Goal: Task Accomplishment & Management: Manage account settings

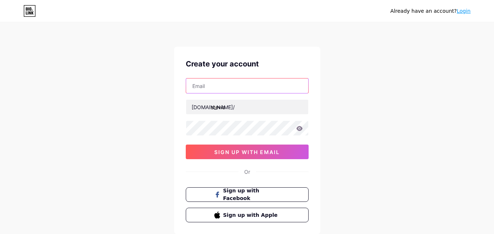
click at [255, 91] on input "text" at bounding box center [247, 86] width 122 height 15
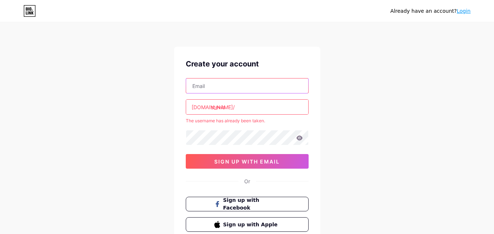
type input "[EMAIL_ADDRESS][DOMAIN_NAME]"
click at [357, 148] on div "Already have an account? Login Create your account steviaproductsdnbhd@gmail.co…" at bounding box center [247, 144] width 494 height 289
click at [264, 108] on input "stevia" at bounding box center [247, 107] width 122 height 15
type input "s"
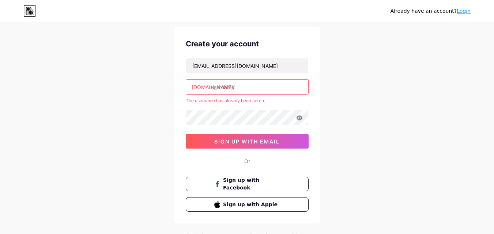
scroll to position [23, 0]
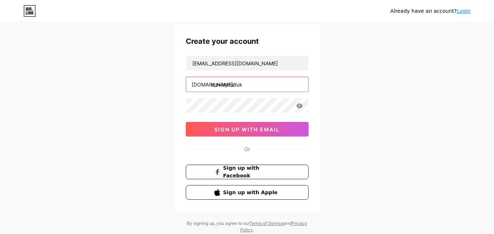
type input "steviaproduk"
click at [299, 107] on icon at bounding box center [299, 106] width 7 height 5
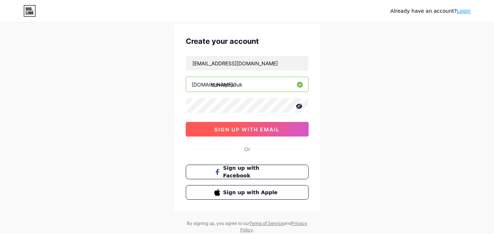
click at [283, 125] on button "sign up with email" at bounding box center [247, 129] width 123 height 15
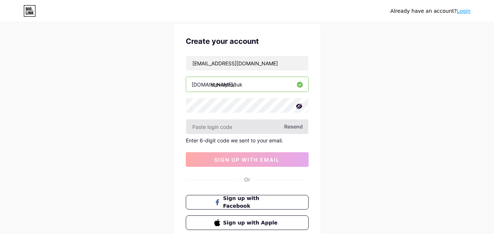
click at [283, 125] on input "text" at bounding box center [247, 127] width 122 height 15
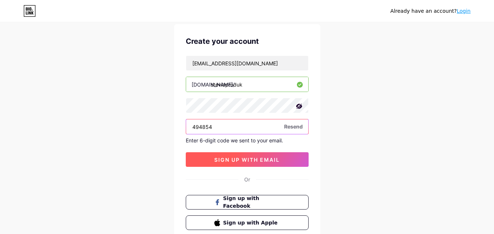
type input "494854"
click at [242, 157] on span "sign up with email" at bounding box center [246, 160] width 65 height 6
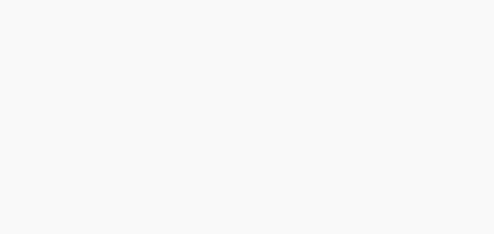
scroll to position [0, 0]
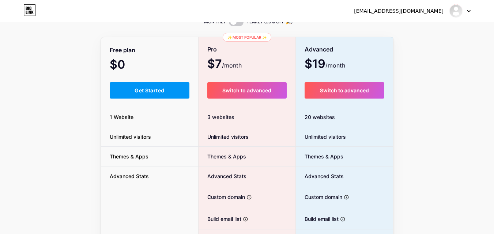
scroll to position [33, 0]
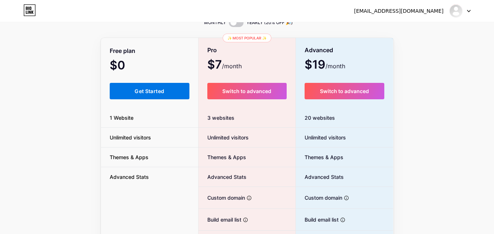
click at [166, 88] on button "Get Started" at bounding box center [150, 91] width 80 height 16
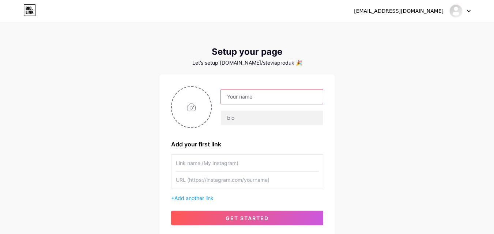
click at [243, 93] on input "text" at bounding box center [272, 97] width 102 height 15
type input "NISA"
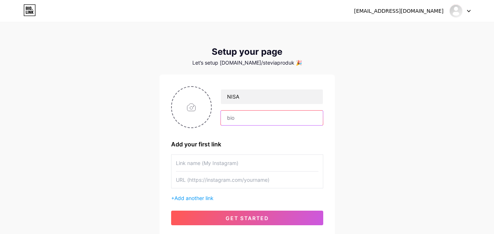
click at [237, 117] on input "text" at bounding box center [272, 118] width 102 height 15
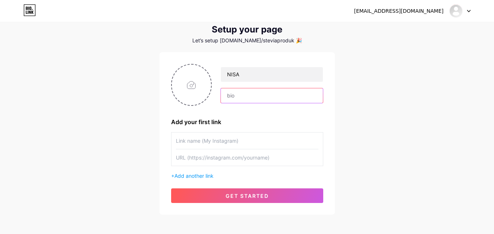
scroll to position [23, 0]
click at [223, 143] on input "text" at bounding box center [247, 140] width 143 height 16
click at [202, 174] on span "Add another link" at bounding box center [193, 176] width 39 height 6
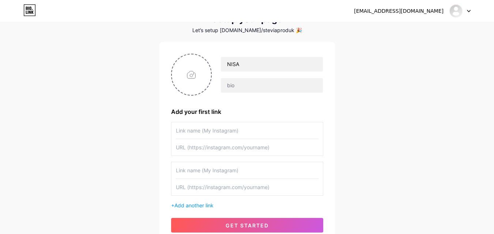
scroll to position [35, 0]
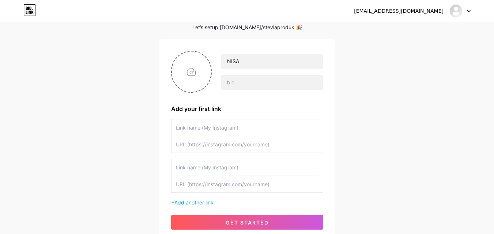
click at [202, 125] on input "text" at bounding box center [247, 128] width 143 height 16
click at [207, 148] on input "text" at bounding box center [247, 144] width 143 height 16
click at [199, 129] on input "text" at bounding box center [247, 128] width 143 height 16
type input "Whatsapp"
click at [188, 146] on input "text" at bounding box center [247, 144] width 143 height 16
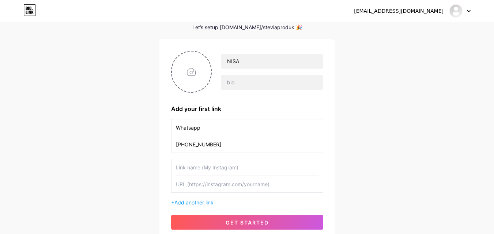
type input "+6011-53417339"
click at [204, 169] on input "text" at bounding box center [247, 167] width 143 height 16
type input "Facebook TViA"
click at [208, 186] on input "text" at bounding box center [247, 184] width 143 height 16
paste input "[URL][DOMAIN_NAME]"
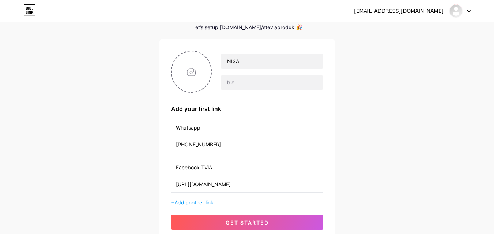
scroll to position [0, 18]
type input "[URL][DOMAIN_NAME]"
click at [202, 203] on span "Add another link" at bounding box center [193, 203] width 39 height 6
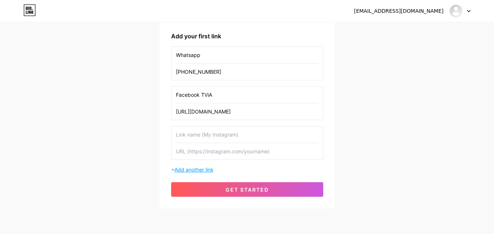
scroll to position [109, 0]
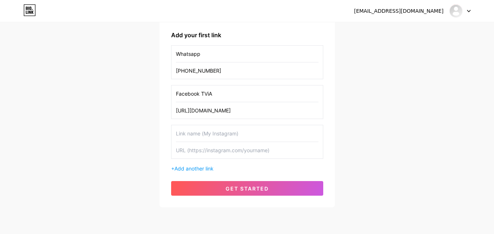
click at [203, 132] on input "text" at bounding box center [247, 133] width 143 height 16
type input "TikTOK TViA"
click at [201, 149] on input "text" at bounding box center [247, 150] width 143 height 16
paste input "[URL][DOMAIN_NAME]"
type input "[URL][DOMAIN_NAME]"
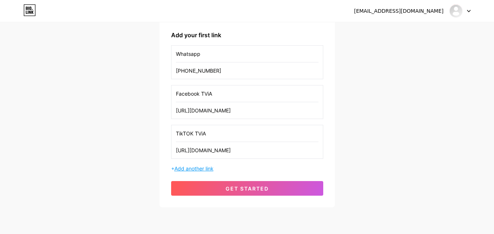
click at [198, 168] on span "Add another link" at bounding box center [193, 169] width 39 height 6
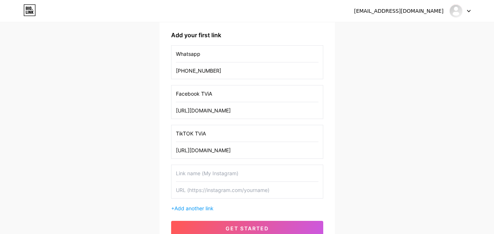
click at [194, 171] on input "text" at bounding box center [247, 173] width 143 height 16
type input "SHOPEE TViA"
click at [216, 193] on input "text" at bounding box center [247, 190] width 143 height 16
paste input "[URL][DOMAIN_NAME]"
type input "[URL][DOMAIN_NAME]"
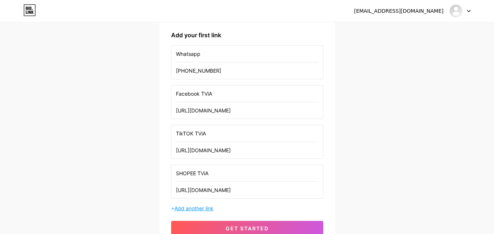
click at [202, 207] on span "Add another link" at bounding box center [193, 209] width 39 height 6
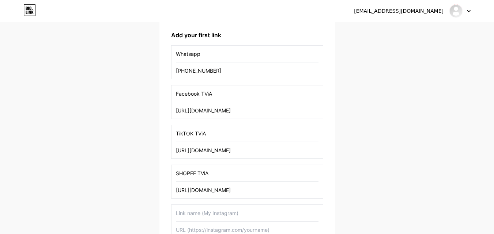
click at [196, 211] on input "text" at bounding box center [247, 213] width 143 height 16
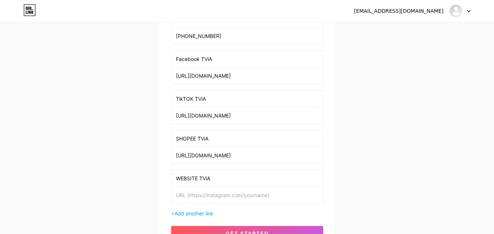
scroll to position [157, 0]
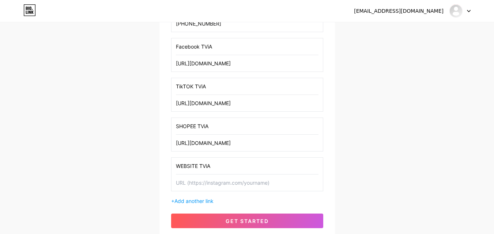
type input "WEBSITE TViA"
click at [192, 185] on input "text" at bounding box center [247, 183] width 143 height 16
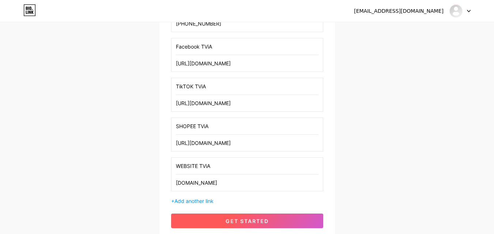
type input "[DOMAIN_NAME]"
click at [233, 218] on span "get started" at bounding box center [247, 221] width 43 height 6
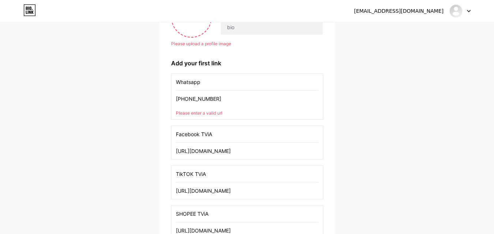
scroll to position [90, 0]
click at [212, 100] on input "+6011-53417339" at bounding box center [247, 99] width 143 height 16
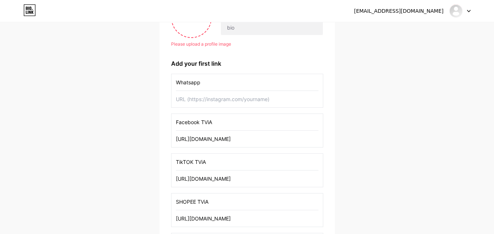
paste input "[URL][DOMAIN_NAME]"
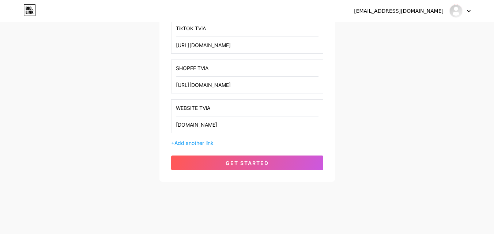
scroll to position [225, 0]
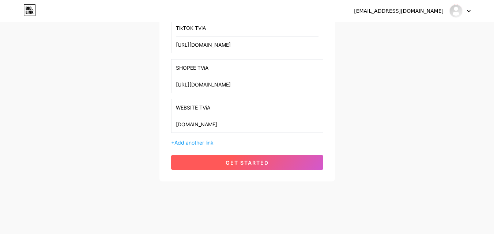
type input "[URL][DOMAIN_NAME]"
click at [247, 162] on span "get started" at bounding box center [247, 163] width 43 height 6
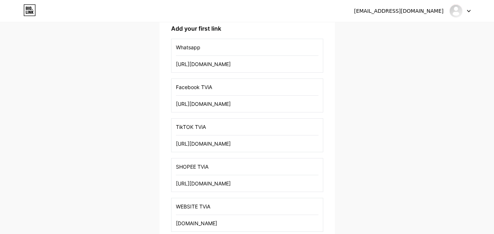
scroll to position [0, 0]
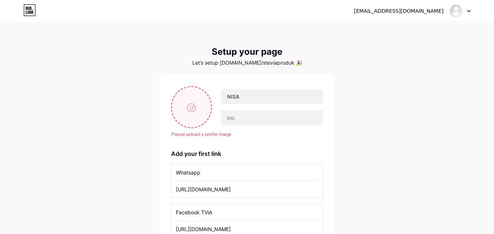
click at [191, 114] on input "file" at bounding box center [192, 107] width 40 height 41
type input "C:\fakepath\WhatsApp Image 2024-07-25 at 3.33.47 PM.jpeg"
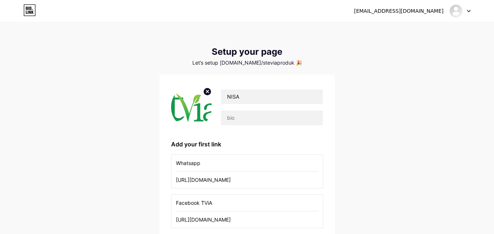
click at [201, 113] on img at bounding box center [191, 107] width 41 height 42
click at [203, 102] on img at bounding box center [191, 107] width 41 height 42
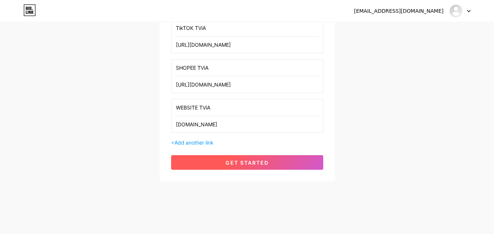
click at [233, 155] on button "get started" at bounding box center [247, 162] width 152 height 15
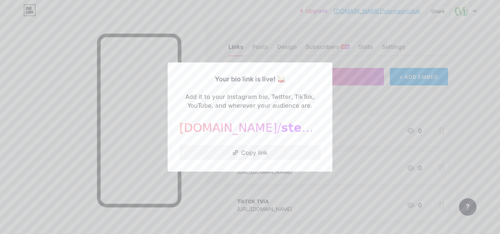
click at [471, 93] on div at bounding box center [250, 117] width 500 height 234
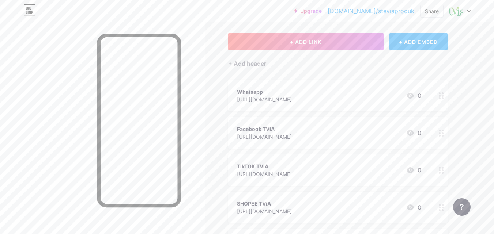
scroll to position [35, 0]
click at [439, 12] on div "Share" at bounding box center [431, 11] width 23 height 13
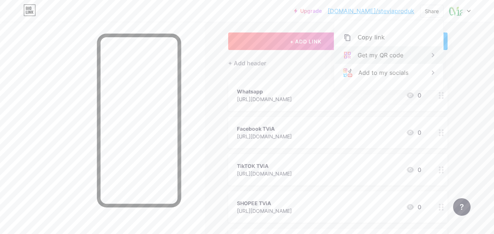
click at [388, 59] on div "Get my QR code" at bounding box center [381, 55] width 46 height 9
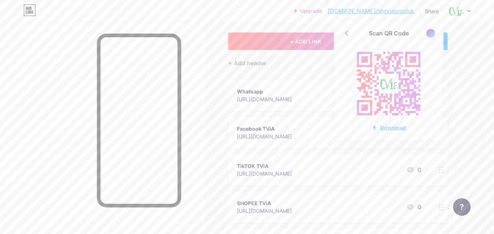
click at [398, 128] on div "Download" at bounding box center [389, 128] width 34 height 8
click at [467, 98] on div "Links Posts Design Subscribers NEW Stats Settings + ADD LINK + ADD EMBED + Add …" at bounding box center [239, 165] width 478 height 359
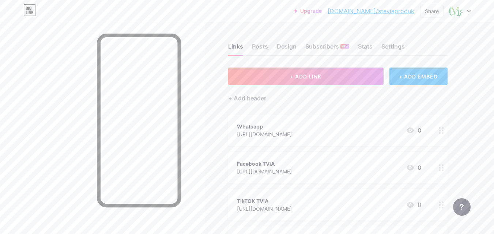
scroll to position [0, 0]
click at [462, 14] on div at bounding box center [460, 10] width 21 height 13
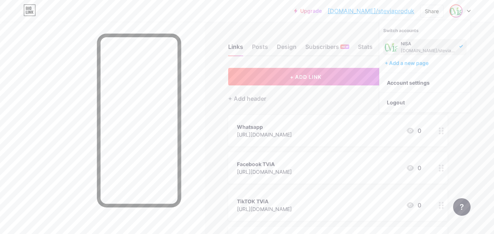
click at [475, 19] on div "Upgrade bio.link/stevia... bio.link/steviaproduk Share Switch accounts NISA bio…" at bounding box center [247, 11] width 494 height 22
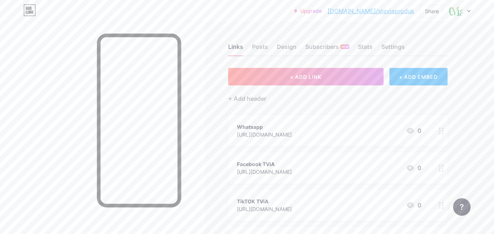
click at [470, 12] on icon at bounding box center [469, 11] width 4 height 3
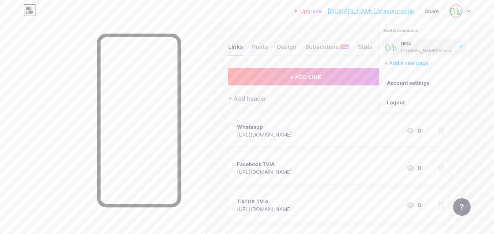
click at [395, 44] on img at bounding box center [392, 47] width 12 height 12
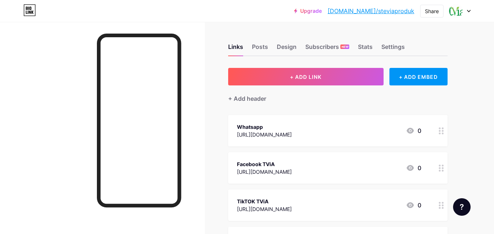
click at [469, 12] on div at bounding box center [460, 10] width 21 height 13
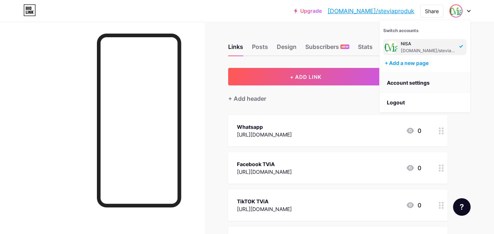
click at [424, 84] on link "Account settings" at bounding box center [425, 83] width 91 height 20
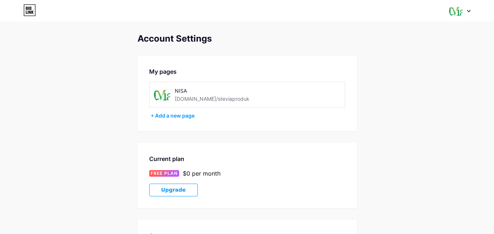
click at [457, 12] on img at bounding box center [456, 11] width 14 height 14
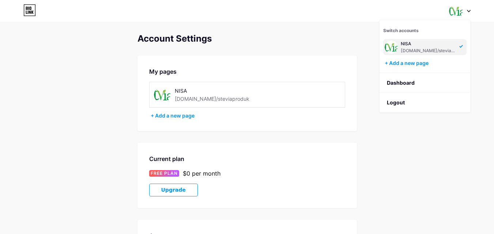
click at [393, 49] on img at bounding box center [391, 47] width 13 height 13
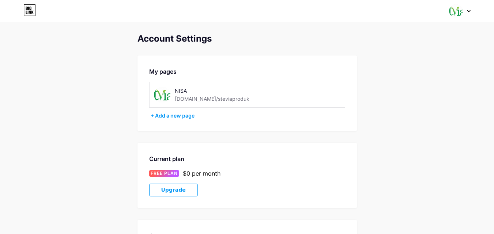
click at [166, 94] on img at bounding box center [162, 95] width 16 height 16
click at [182, 91] on div "NISA" at bounding box center [218, 91] width 87 height 8
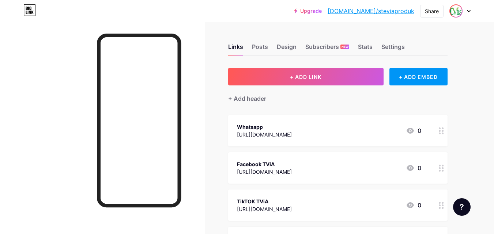
click at [456, 12] on img at bounding box center [456, 11] width 12 height 12
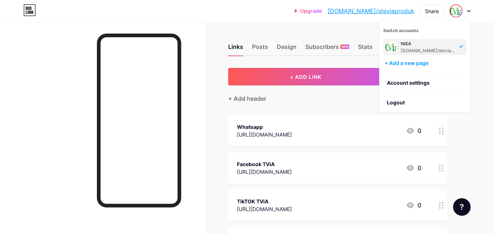
click at [391, 47] on img at bounding box center [392, 47] width 12 height 12
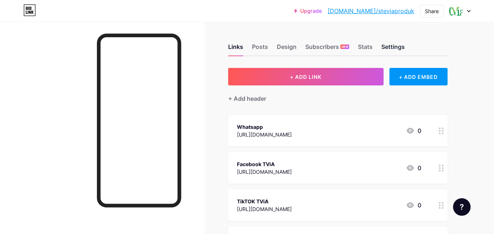
click at [390, 44] on div "Settings" at bounding box center [392, 48] width 23 height 13
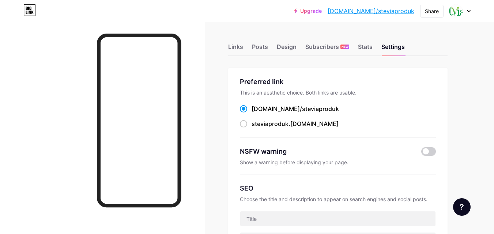
click at [386, 11] on link "[DOMAIN_NAME]/steviaproduk" at bounding box center [371, 11] width 87 height 9
click at [279, 89] on div "Preferred link This is an aesthetic choice. Both links are usable. bio.link/ st…" at bounding box center [338, 107] width 196 height 61
click at [366, 46] on div "Stats" at bounding box center [365, 48] width 15 height 13
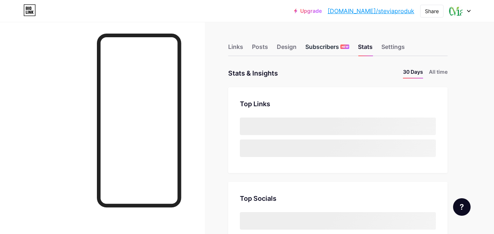
click at [329, 48] on div "Subscribers NEW" at bounding box center [327, 48] width 44 height 13
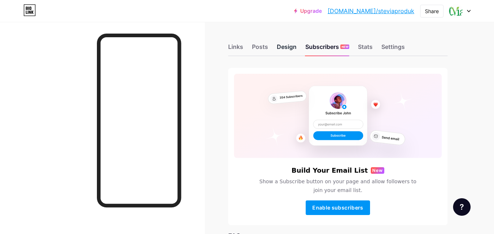
click at [287, 46] on div "Design" at bounding box center [287, 48] width 20 height 13
click at [255, 44] on div "Posts" at bounding box center [260, 48] width 16 height 13
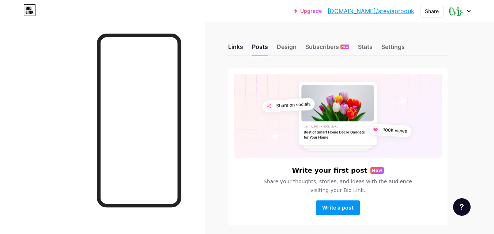
click at [230, 46] on div "Links" at bounding box center [235, 48] width 15 height 13
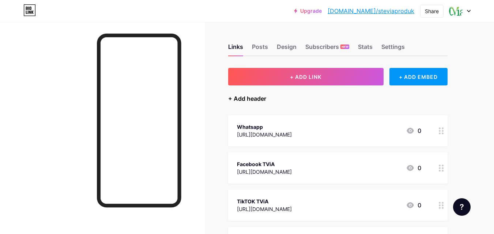
click at [245, 98] on div "+ Add header" at bounding box center [247, 98] width 38 height 9
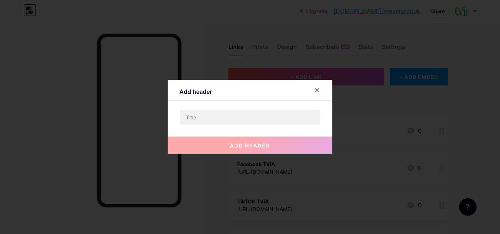
click at [316, 91] on icon at bounding box center [317, 90] width 6 height 6
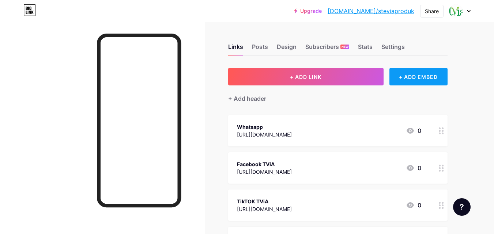
click at [417, 74] on div "+ ADD EMBED" at bounding box center [419, 77] width 58 height 18
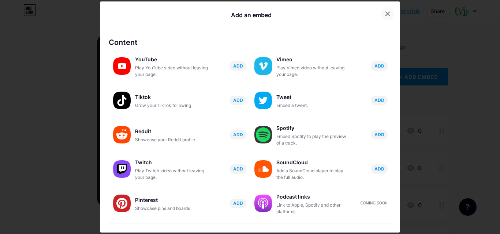
click at [385, 14] on icon at bounding box center [387, 14] width 6 height 6
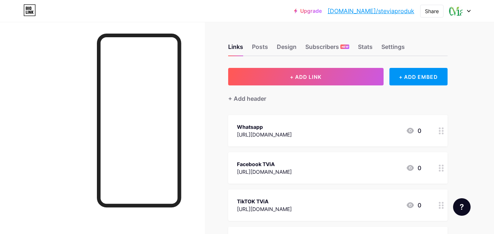
click at [444, 131] on div at bounding box center [441, 130] width 12 height 31
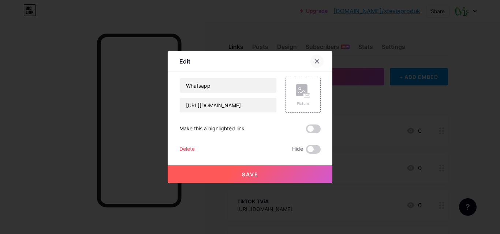
click at [314, 60] on icon at bounding box center [317, 62] width 6 height 6
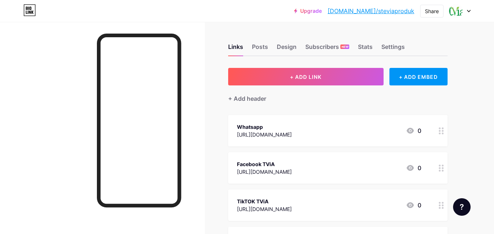
click at [440, 129] on circle at bounding box center [440, 129] width 2 height 2
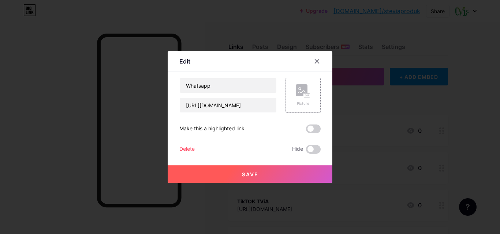
click at [308, 105] on div "Picture" at bounding box center [302, 95] width 35 height 35
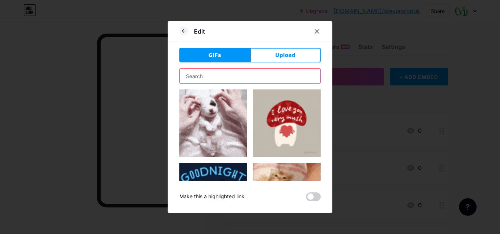
click at [264, 70] on input "text" at bounding box center [250, 76] width 140 height 15
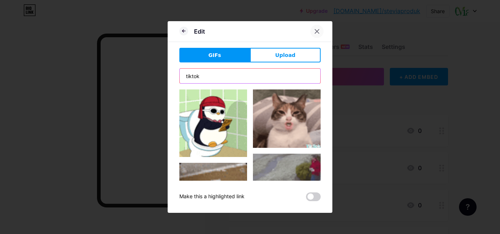
type input "tiktok"
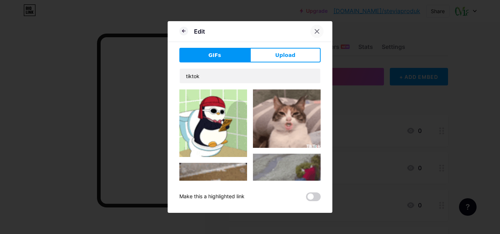
click at [314, 33] on icon at bounding box center [317, 32] width 6 height 6
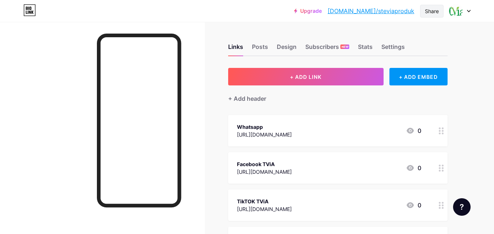
click at [432, 11] on div "Share" at bounding box center [432, 11] width 14 height 8
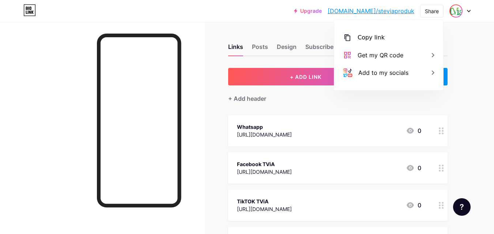
click at [457, 13] on img at bounding box center [456, 11] width 12 height 12
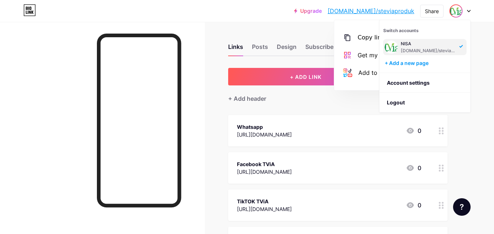
click at [466, 11] on div at bounding box center [460, 10] width 21 height 13
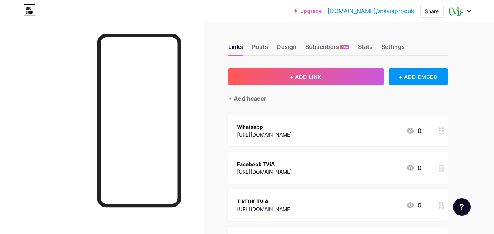
click at [469, 11] on icon at bounding box center [468, 11] width 3 height 2
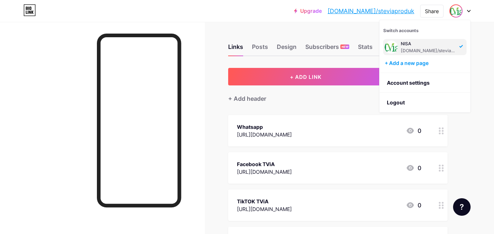
click at [322, 10] on link "Upgrade" at bounding box center [308, 11] width 28 height 6
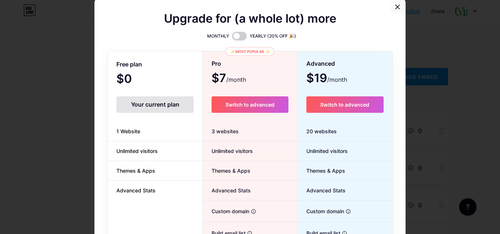
click at [397, 9] on icon at bounding box center [397, 7] width 6 height 6
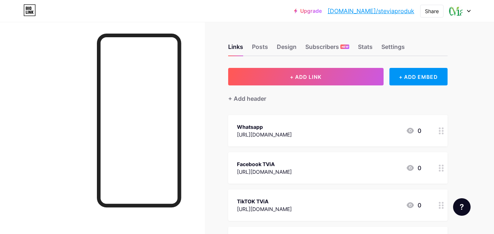
click at [401, 10] on link "[DOMAIN_NAME]/steviaproduk" at bounding box center [371, 11] width 87 height 9
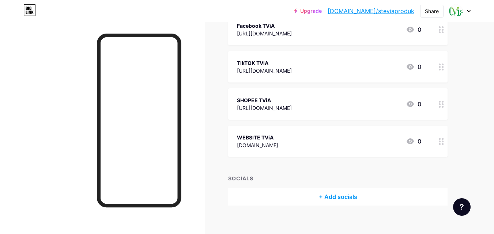
scroll to position [138, 0]
click at [461, 204] on icon at bounding box center [462, 207] width 4 height 6
click at [470, 127] on div "Links Posts Design Subscribers NEW Stats Settings + ADD LINK + ADD EMBED + Add …" at bounding box center [239, 63] width 478 height 359
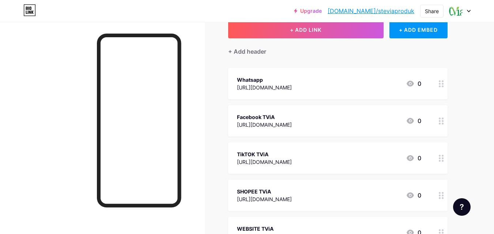
scroll to position [0, 0]
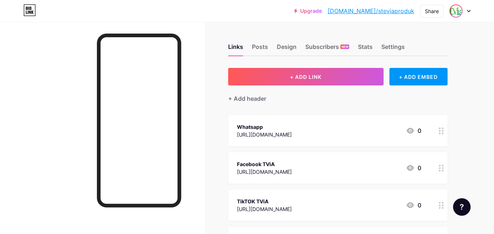
click at [456, 11] on img at bounding box center [456, 11] width 12 height 12
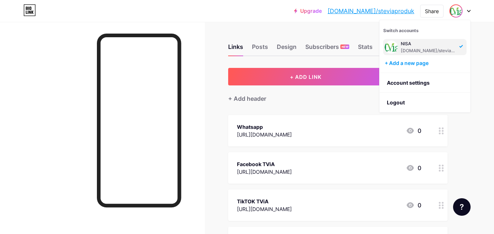
click at [408, 44] on div "NISA" at bounding box center [429, 44] width 56 height 6
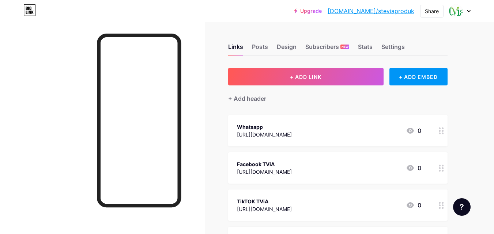
click at [467, 10] on div at bounding box center [460, 10] width 21 height 13
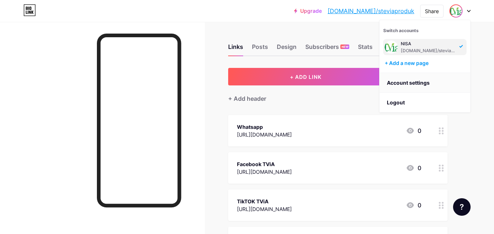
click at [418, 83] on link "Account settings" at bounding box center [425, 83] width 91 height 20
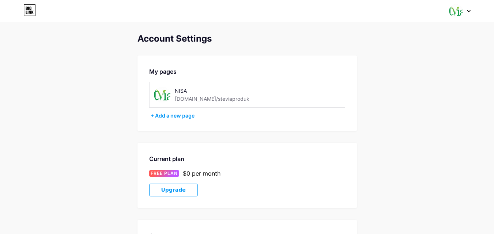
click at [187, 91] on div "NISA" at bounding box center [218, 91] width 87 height 8
click at [184, 91] on div "NISA" at bounding box center [218, 91] width 87 height 8
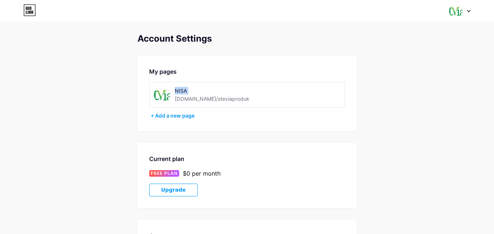
click at [184, 91] on div "NISA" at bounding box center [218, 91] width 87 height 8
click at [184, 116] on div "+ Add a new page" at bounding box center [248, 115] width 195 height 7
click at [184, 91] on div "NISA" at bounding box center [218, 91] width 87 height 8
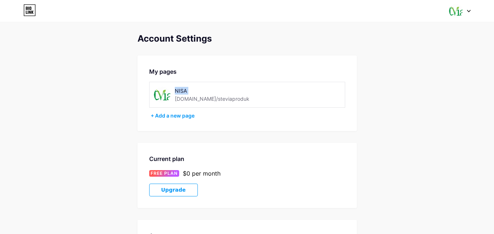
click at [184, 91] on div "NISA" at bounding box center [218, 91] width 87 height 8
click at [206, 99] on div "[DOMAIN_NAME]/steviaproduk" at bounding box center [212, 99] width 75 height 8
click at [182, 99] on div "[DOMAIN_NAME]/steviaproduk" at bounding box center [212, 99] width 75 height 8
click at [189, 92] on div "NISA" at bounding box center [218, 91] width 87 height 8
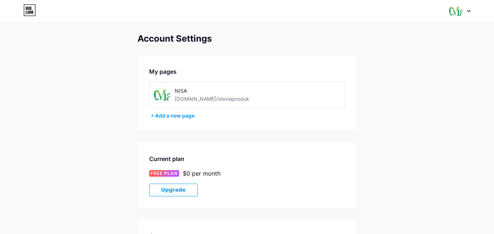
click at [188, 92] on div "NISA" at bounding box center [218, 91] width 87 height 8
click at [467, 10] on icon at bounding box center [469, 11] width 4 height 3
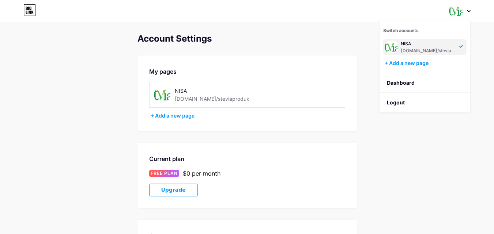
click at [473, 11] on div "Switch accounts NISA [DOMAIN_NAME]/steviaproduk + Add a new page Dashboard Logo…" at bounding box center [247, 10] width 494 height 13
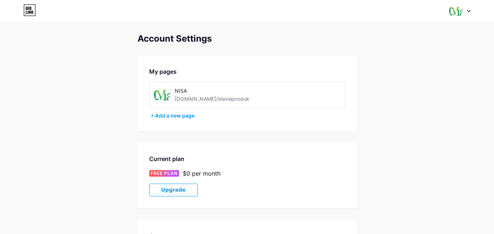
click at [469, 11] on icon at bounding box center [469, 11] width 4 height 3
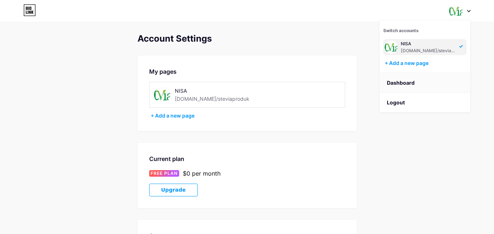
click at [403, 83] on link "Dashboard" at bounding box center [425, 83] width 91 height 20
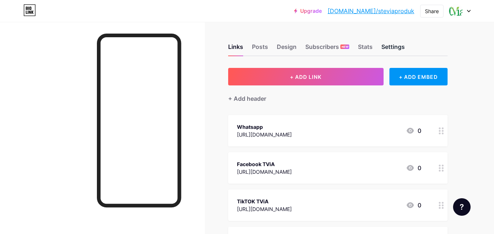
click at [395, 47] on div "Settings" at bounding box center [392, 48] width 23 height 13
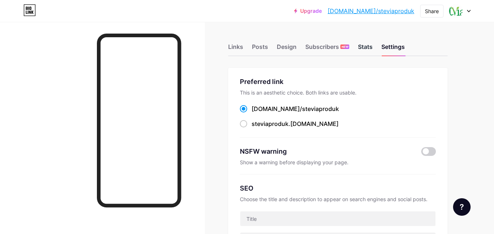
click at [371, 46] on div "Stats" at bounding box center [365, 48] width 15 height 13
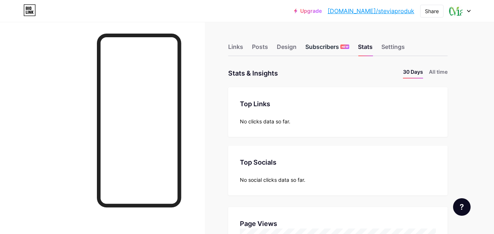
click at [318, 49] on div "Subscribers NEW" at bounding box center [327, 48] width 44 height 13
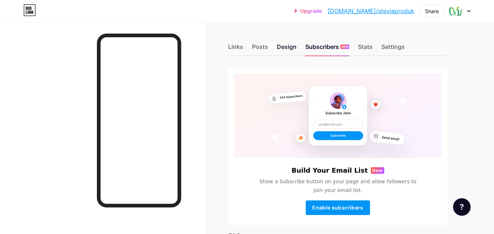
click at [283, 50] on div "Design" at bounding box center [287, 48] width 20 height 13
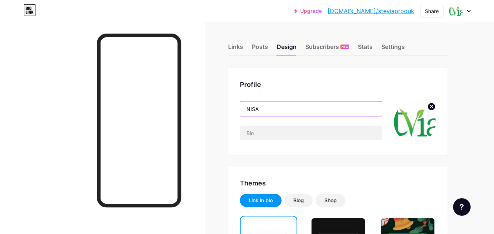
click at [267, 112] on input "NISA" at bounding box center [311, 109] width 142 height 15
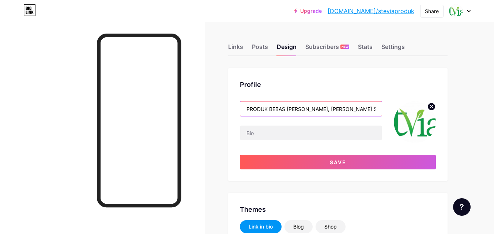
type input "PRODUK BEBAS [PERSON_NAME], [PERSON_NAME] STEVIA"
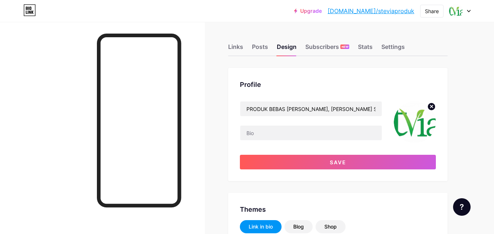
click at [431, 107] on icon at bounding box center [431, 106] width 3 height 3
click at [418, 120] on input "file" at bounding box center [415, 122] width 42 height 42
type input "C:\fakepath\WhatsApp Image [DATE] 2.46.03 PM (1).jpeg"
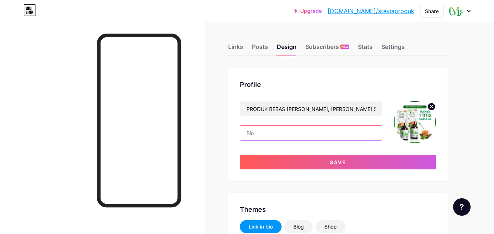
click at [271, 135] on input "text" at bounding box center [311, 133] width 142 height 15
type input "U"
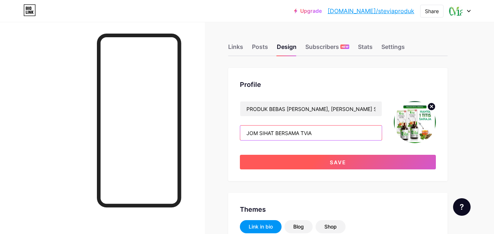
type input "JOM SIHAT BERSAMA TViA"
click at [333, 165] on span "Save" at bounding box center [338, 162] width 16 height 6
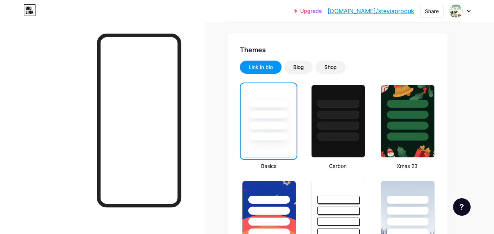
scroll to position [133, 0]
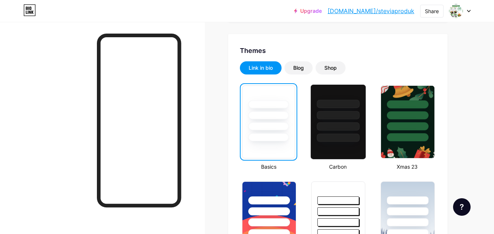
click at [334, 126] on div at bounding box center [338, 127] width 43 height 8
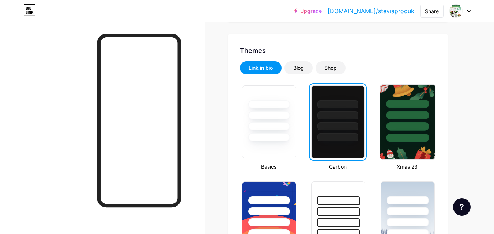
click at [402, 134] on div at bounding box center [407, 138] width 43 height 8
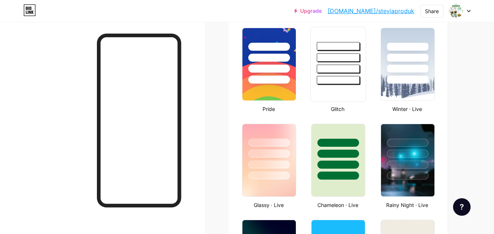
scroll to position [287, 0]
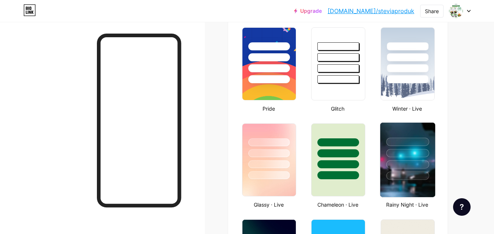
click at [409, 166] on div at bounding box center [407, 165] width 43 height 8
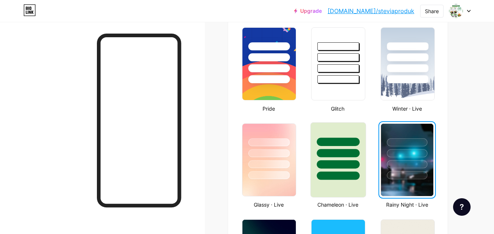
click at [345, 171] on div at bounding box center [338, 151] width 55 height 57
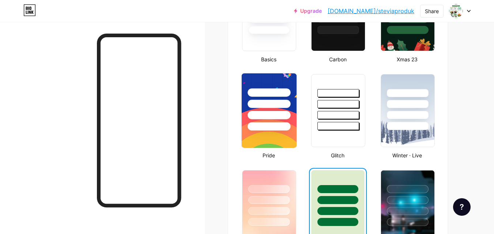
scroll to position [240, 0]
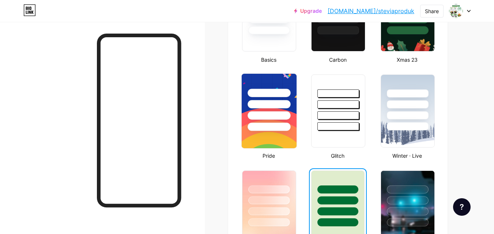
click at [276, 107] on div at bounding box center [269, 104] width 43 height 8
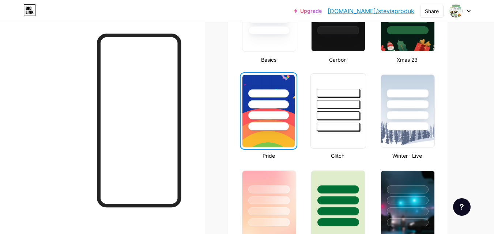
click at [333, 114] on div at bounding box center [338, 116] width 43 height 8
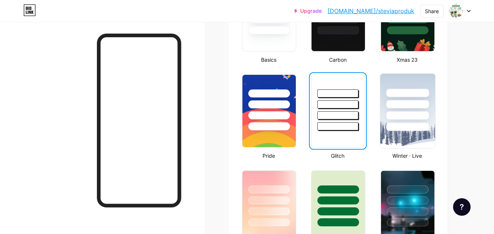
click at [394, 109] on div at bounding box center [407, 102] width 55 height 57
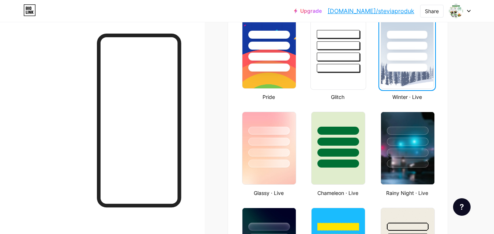
scroll to position [300, 0]
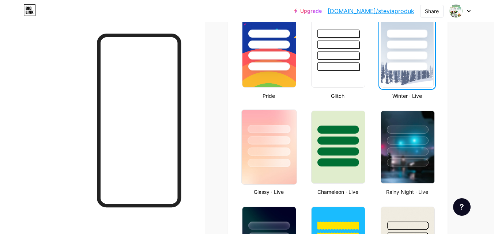
click at [277, 132] on div at bounding box center [269, 129] width 43 height 8
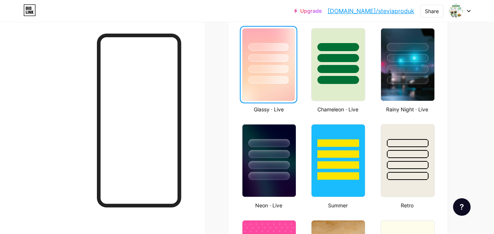
scroll to position [386, 0]
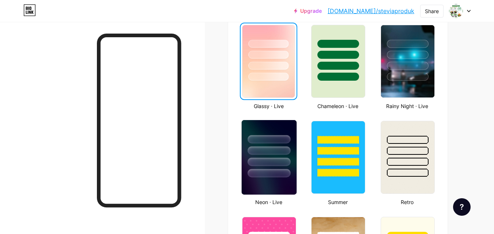
click at [284, 154] on div at bounding box center [269, 151] width 43 height 8
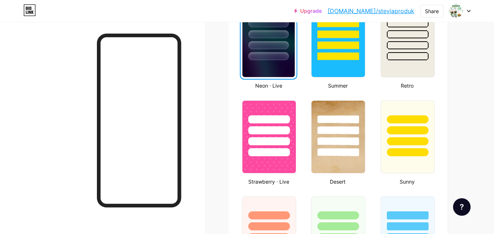
scroll to position [503, 0]
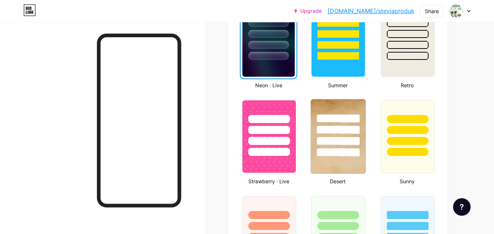
click at [346, 136] on div at bounding box center [338, 127] width 55 height 57
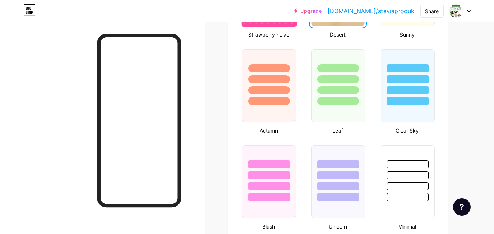
scroll to position [652, 0]
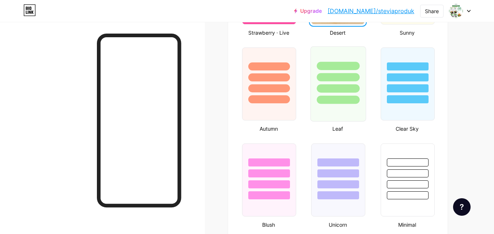
click at [343, 93] on div at bounding box center [338, 75] width 55 height 57
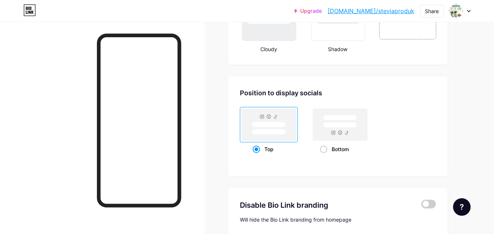
scroll to position [924, 0]
click at [343, 129] on rect at bounding box center [340, 124] width 54 height 32
click at [325, 156] on input "Bottom" at bounding box center [322, 158] width 5 height 5
radio input "true"
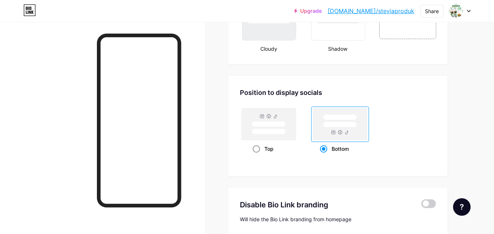
click at [281, 130] on rect at bounding box center [269, 131] width 34 height 5
click at [257, 156] on input "Top" at bounding box center [255, 158] width 5 height 5
radio input "true"
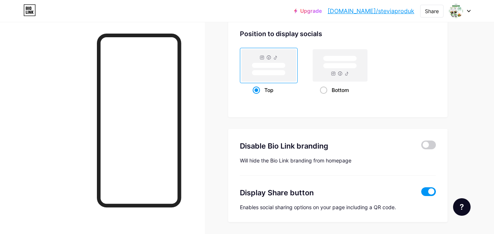
scroll to position [1008, 0]
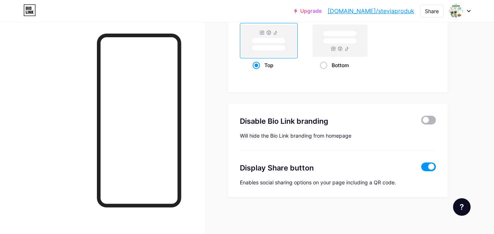
click at [428, 120] on span at bounding box center [428, 120] width 15 height 9
click at [421, 122] on input "checkbox" at bounding box center [421, 122] width 0 height 0
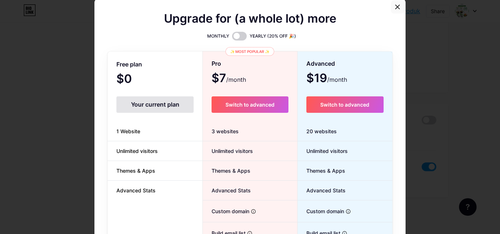
click at [395, 5] on icon at bounding box center [397, 7] width 4 height 4
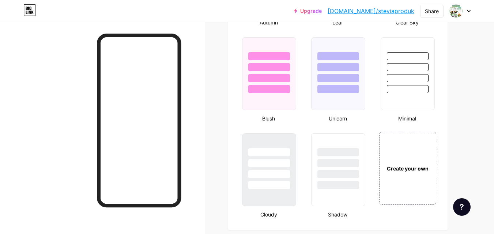
scroll to position [0, 0]
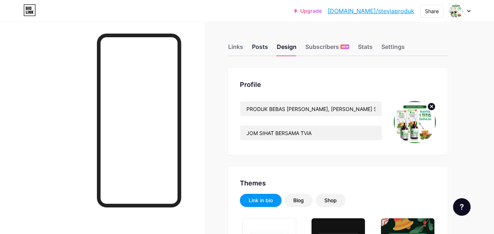
click at [262, 47] on div "Posts" at bounding box center [260, 48] width 16 height 13
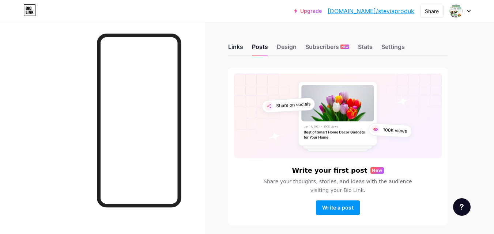
click at [240, 48] on div "Links" at bounding box center [235, 48] width 15 height 13
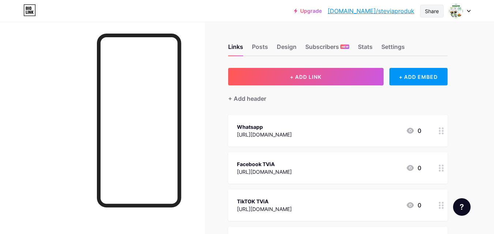
click at [436, 13] on div "Share" at bounding box center [432, 11] width 14 height 8
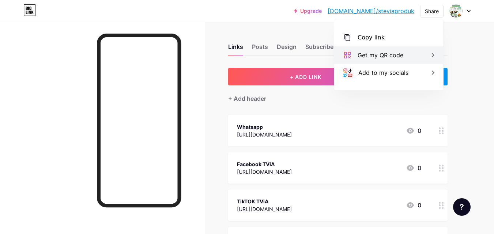
click at [394, 59] on div "Get my QR code" at bounding box center [381, 55] width 46 height 9
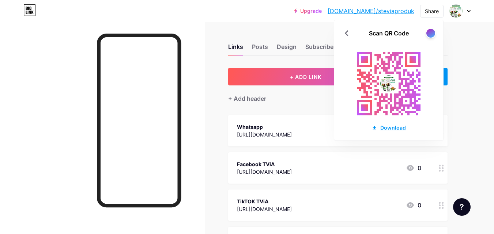
click at [397, 128] on div "Download" at bounding box center [389, 128] width 34 height 8
click at [476, 67] on div "Links Posts Design Subscribers NEW Stats Settings + ADD LINK + ADD EMBED + Add …" at bounding box center [239, 201] width 478 height 359
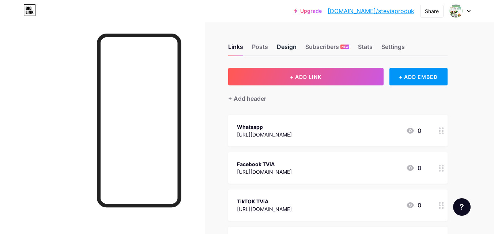
click at [290, 48] on div "Design" at bounding box center [287, 48] width 20 height 13
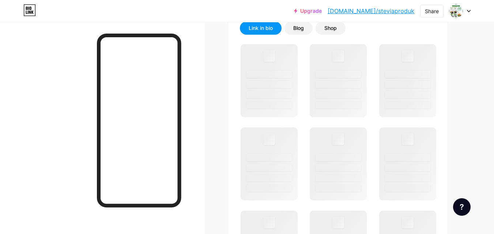
scroll to position [172, 0]
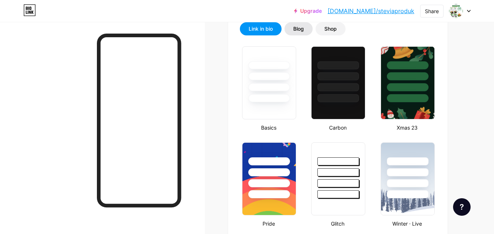
click at [289, 34] on div "Blog" at bounding box center [299, 28] width 28 height 13
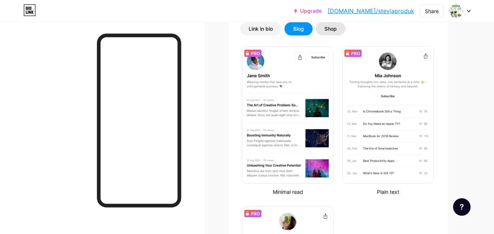
click at [329, 34] on div "Shop" at bounding box center [331, 28] width 30 height 13
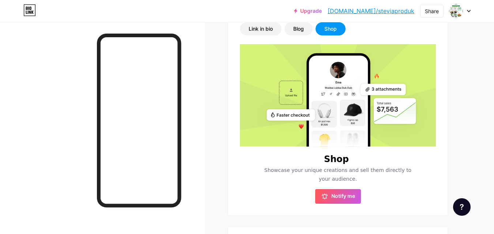
click at [334, 30] on div "Shop" at bounding box center [330, 28] width 12 height 7
click at [271, 29] on div "Link in bio" at bounding box center [261, 28] width 24 height 7
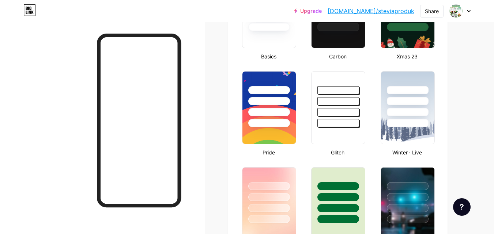
scroll to position [255, 0]
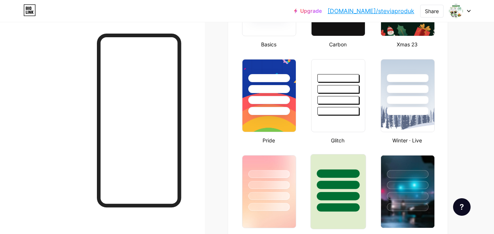
click at [350, 178] on div at bounding box center [338, 183] width 55 height 57
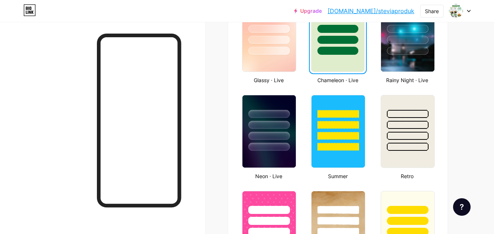
scroll to position [416, 0]
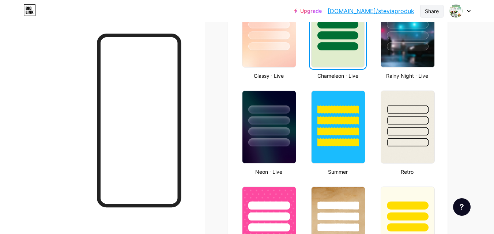
click at [425, 10] on div "Share" at bounding box center [432, 11] width 14 height 8
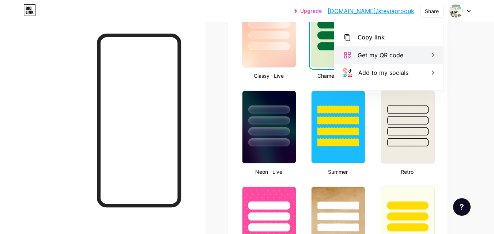
click at [372, 62] on div "Get my QR code" at bounding box center [388, 55] width 109 height 18
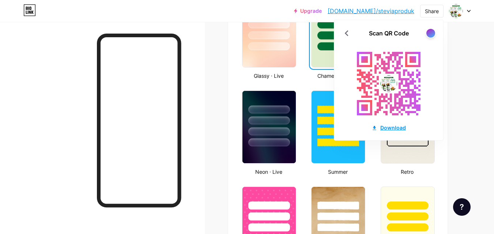
click at [384, 128] on div "Download" at bounding box center [389, 128] width 34 height 8
click at [459, 48] on div "Links Posts Design Subscribers NEW Stats Settings Profile PRODUK BEBAS [PERSON_…" at bounding box center [239, 216] width 478 height 1221
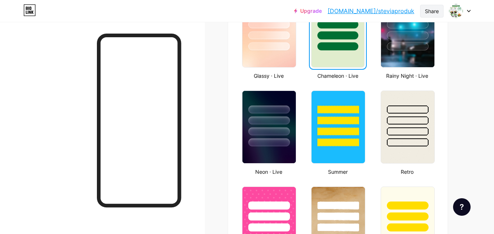
click at [435, 9] on div "Share" at bounding box center [432, 11] width 14 height 8
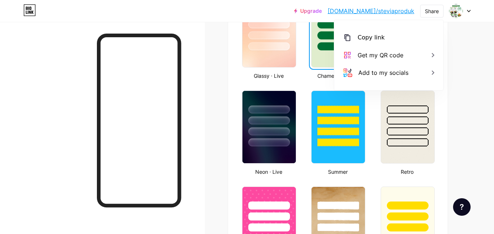
click at [478, 45] on div "Links Posts Design Subscribers NEW Stats Settings Profile PRODUK BEBAS [PERSON_…" at bounding box center [239, 216] width 478 height 1221
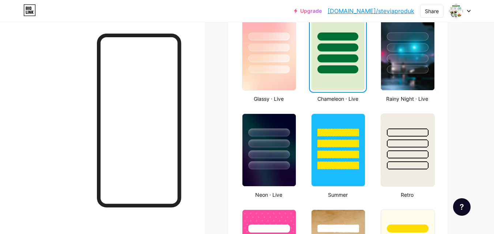
scroll to position [392, 0]
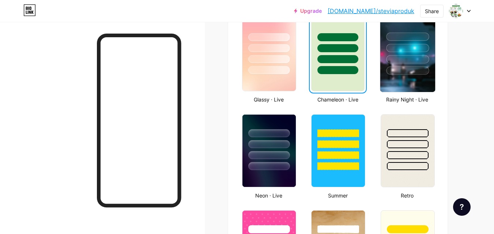
click at [417, 59] on div at bounding box center [407, 59] width 43 height 8
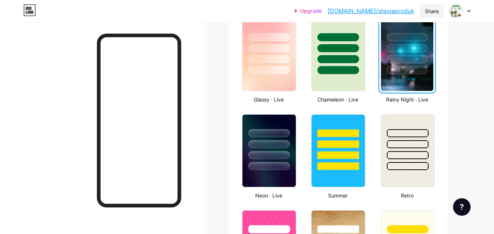
click at [429, 11] on div "Share" at bounding box center [432, 11] width 14 height 8
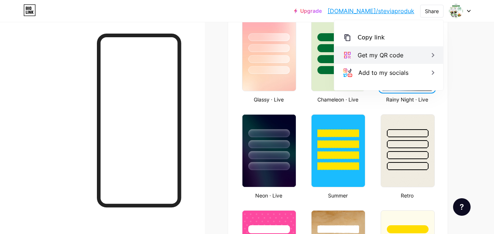
click at [402, 57] on div "Get my QR code" at bounding box center [381, 55] width 46 height 9
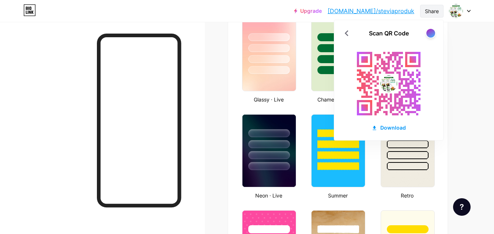
click at [434, 15] on div "Share" at bounding box center [431, 11] width 23 height 13
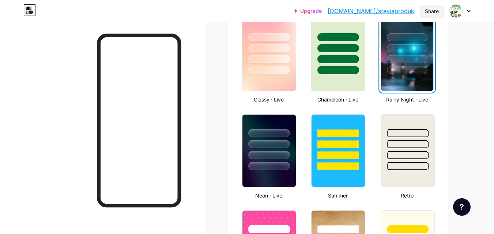
click at [434, 15] on div "Share" at bounding box center [431, 11] width 23 height 13
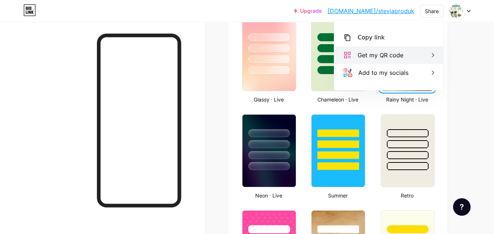
click at [376, 54] on div "Get my QR code" at bounding box center [381, 55] width 46 height 9
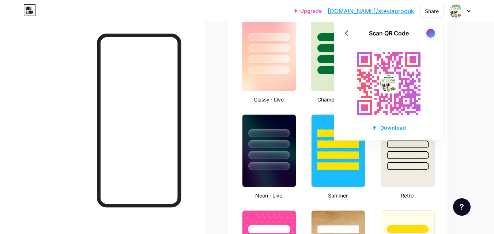
click at [393, 128] on div "Download" at bounding box center [389, 128] width 34 height 8
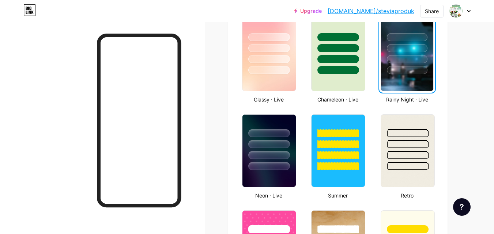
drag, startPoint x: 438, startPoint y: 3, endPoint x: 406, endPoint y: 32, distance: 43.5
click at [363, 131] on div at bounding box center [338, 143] width 53 height 56
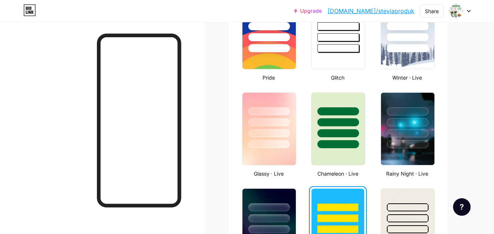
scroll to position [317, 0]
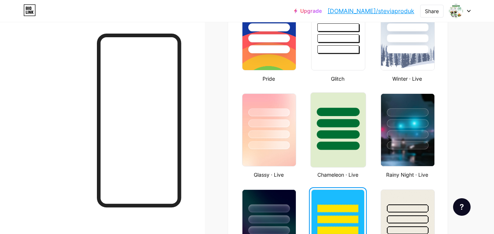
click at [345, 109] on div at bounding box center [338, 112] width 43 height 8
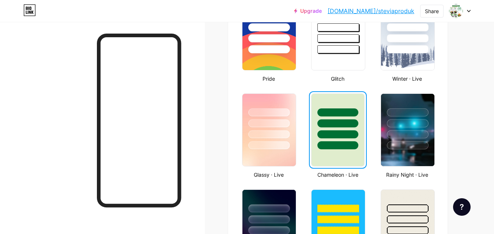
click at [354, 117] on div at bounding box center [338, 122] width 52 height 56
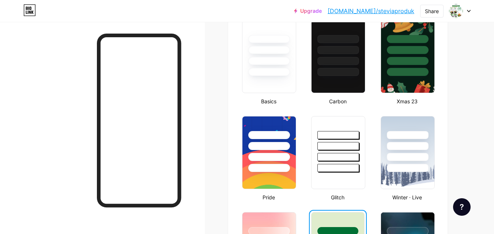
scroll to position [212, 0]
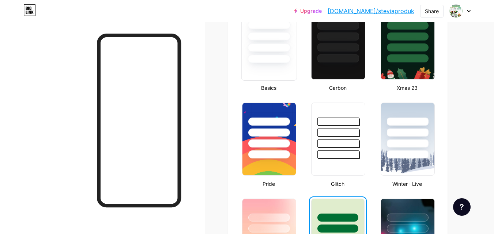
click at [264, 48] on div at bounding box center [269, 48] width 43 height 8
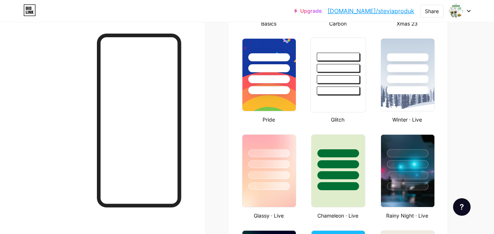
scroll to position [278, 0]
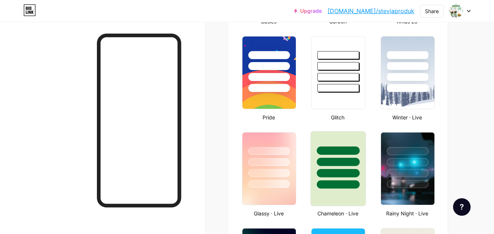
click at [332, 143] on div at bounding box center [338, 160] width 55 height 57
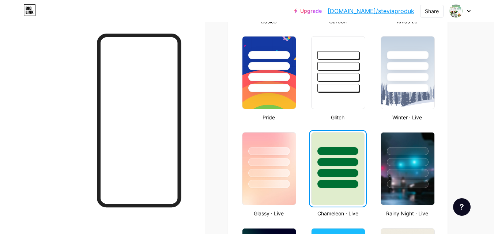
click at [332, 143] on div at bounding box center [338, 161] width 52 height 56
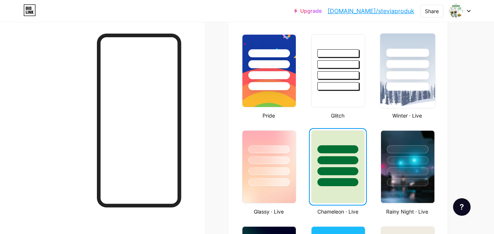
scroll to position [281, 0]
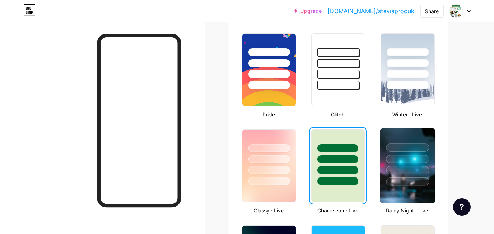
click at [415, 142] on div at bounding box center [407, 157] width 55 height 57
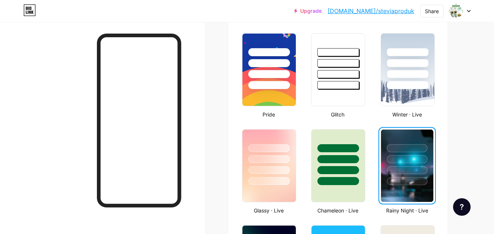
click at [467, 9] on div at bounding box center [460, 10] width 21 height 13
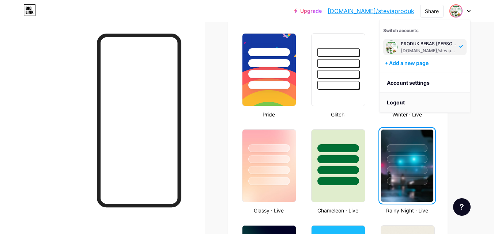
click at [395, 101] on li "Logout" at bounding box center [425, 103] width 91 height 20
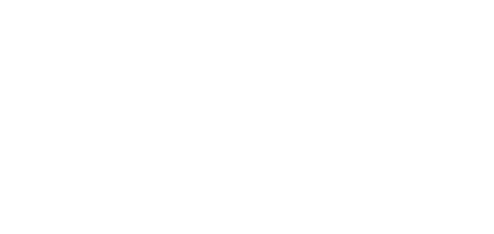
scroll to position [0, 0]
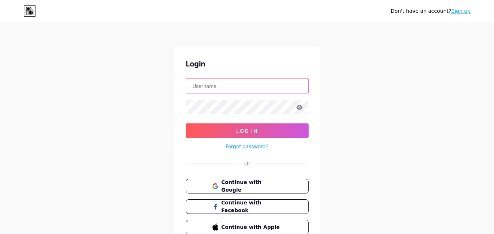
type input "[EMAIL_ADDRESS][DOMAIN_NAME]"
click at [271, 83] on input "[EMAIL_ADDRESS][DOMAIN_NAME]" at bounding box center [247, 86] width 122 height 15
click at [299, 109] on icon at bounding box center [299, 107] width 7 height 5
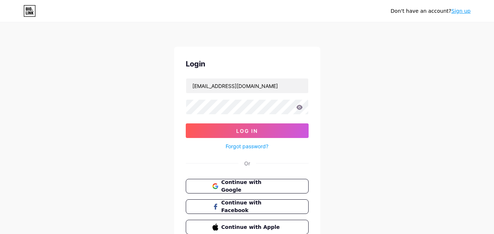
click at [299, 109] on icon at bounding box center [299, 107] width 7 height 5
type input "[EMAIL_ADDRESS][DOMAIN_NAME]"
click at [302, 109] on icon at bounding box center [299, 107] width 6 height 5
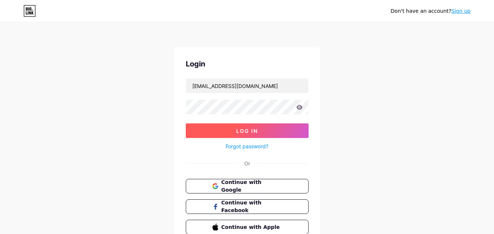
click at [247, 128] on span "Log In" at bounding box center [247, 131] width 22 height 6
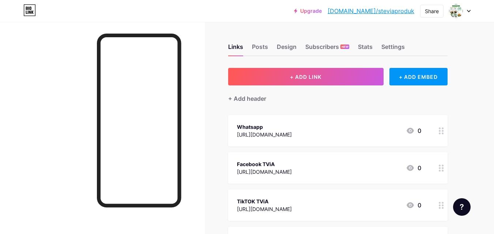
click at [357, 113] on div "+ ADD LINK + ADD EMBED + Add header Whatsapp https://wa.me/601153417339 0 Faceb…" at bounding box center [337, 206] width 219 height 277
